Goal: Check status

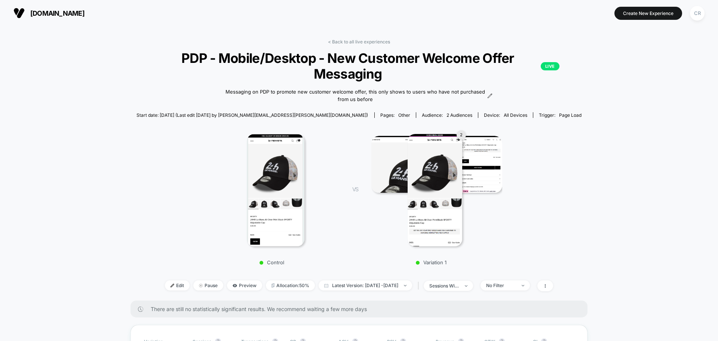
click at [71, 10] on span "neweracap.co.uk" at bounding box center [57, 13] width 54 height 8
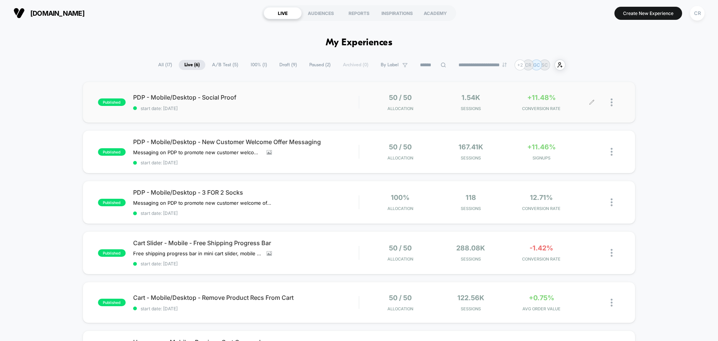
click at [533, 105] on div "+11.48% CONVERSION RATE" at bounding box center [541, 102] width 67 height 18
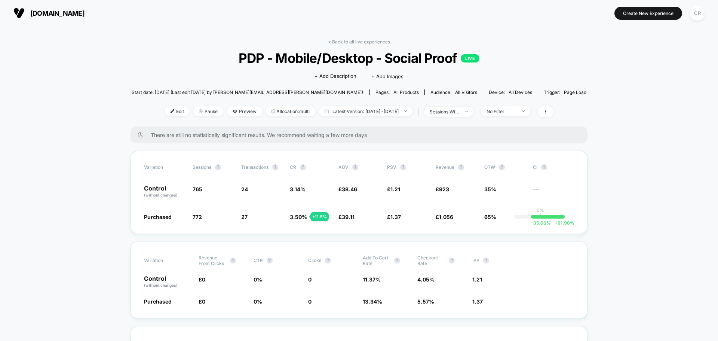
drag, startPoint x: 29, startPoint y: 6, endPoint x: 32, endPoint y: 11, distance: 6.0
click at [30, 6] on section "neweracap.co.uk" at bounding box center [125, 13] width 228 height 19
click at [32, 11] on span "neweracap.co.uk" at bounding box center [57, 13] width 54 height 8
